Goal: Connect with others: Connect with others

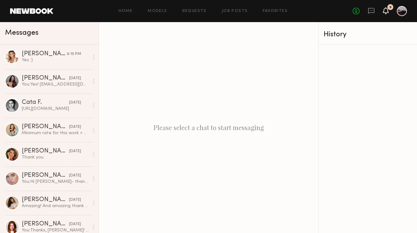
click at [384, 12] on icon at bounding box center [385, 10] width 5 height 4
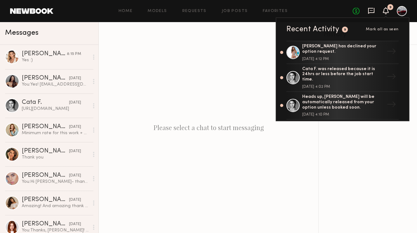
click at [371, 10] on icon at bounding box center [371, 10] width 3 height 1
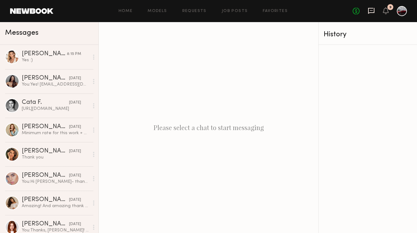
click at [371, 10] on icon at bounding box center [371, 10] width 3 height 1
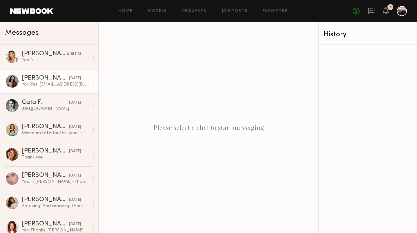
click at [28, 83] on div "You: Yes! [EMAIL_ADDRESS][DOMAIN_NAME]" at bounding box center [55, 84] width 67 height 6
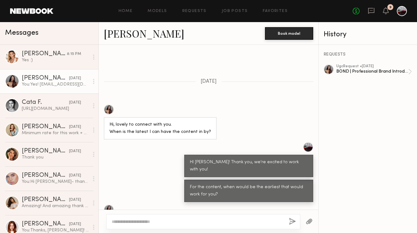
scroll to position [511, 0]
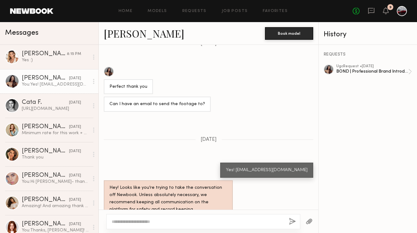
click at [107, 66] on div at bounding box center [109, 71] width 10 height 10
